Goal: Information Seeking & Learning: Learn about a topic

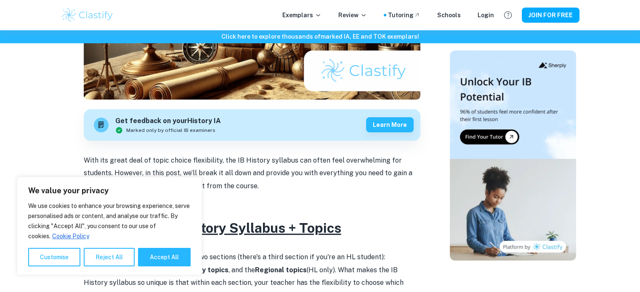
scroll to position [189, 0]
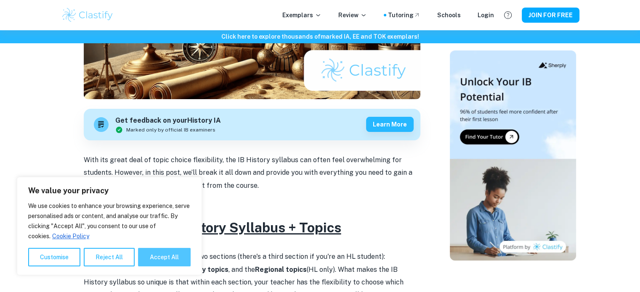
click at [157, 256] on button "Accept All" at bounding box center [164, 257] width 53 height 19
checkbox input "true"
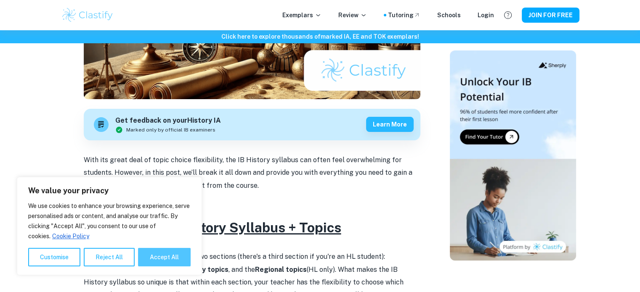
checkbox input "true"
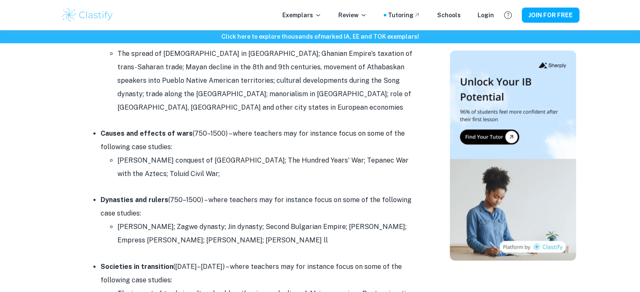
scroll to position [929, 0]
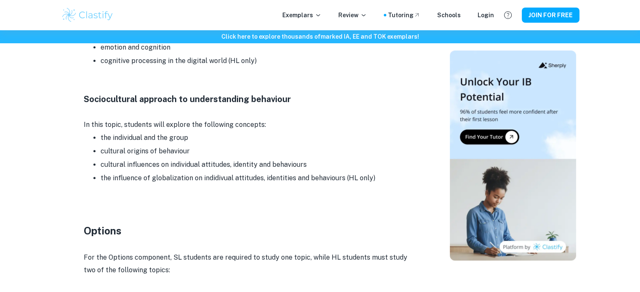
scroll to position [676, 0]
